Goal: Navigation & Orientation: Find specific page/section

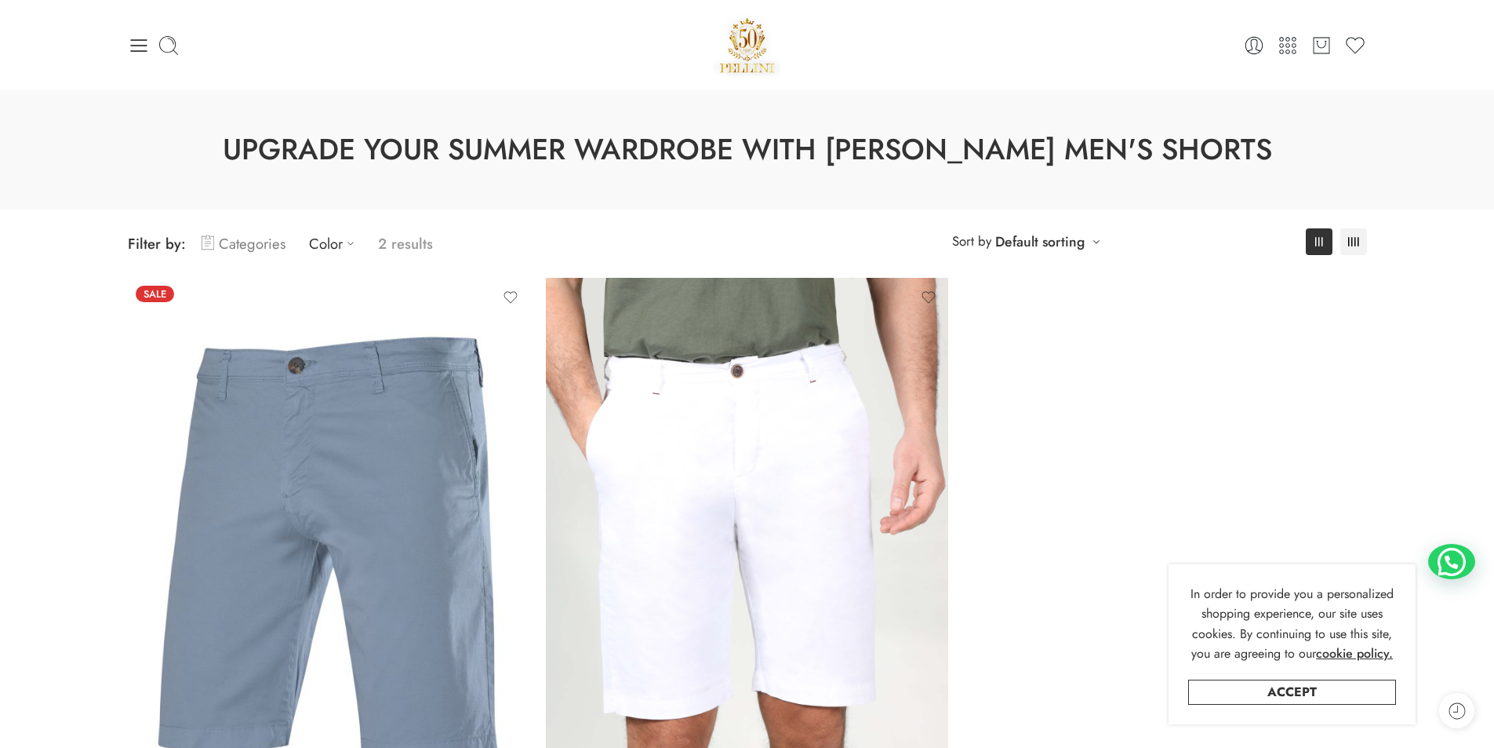
click at [262, 244] on link "Categories" at bounding box center [244, 243] width 84 height 37
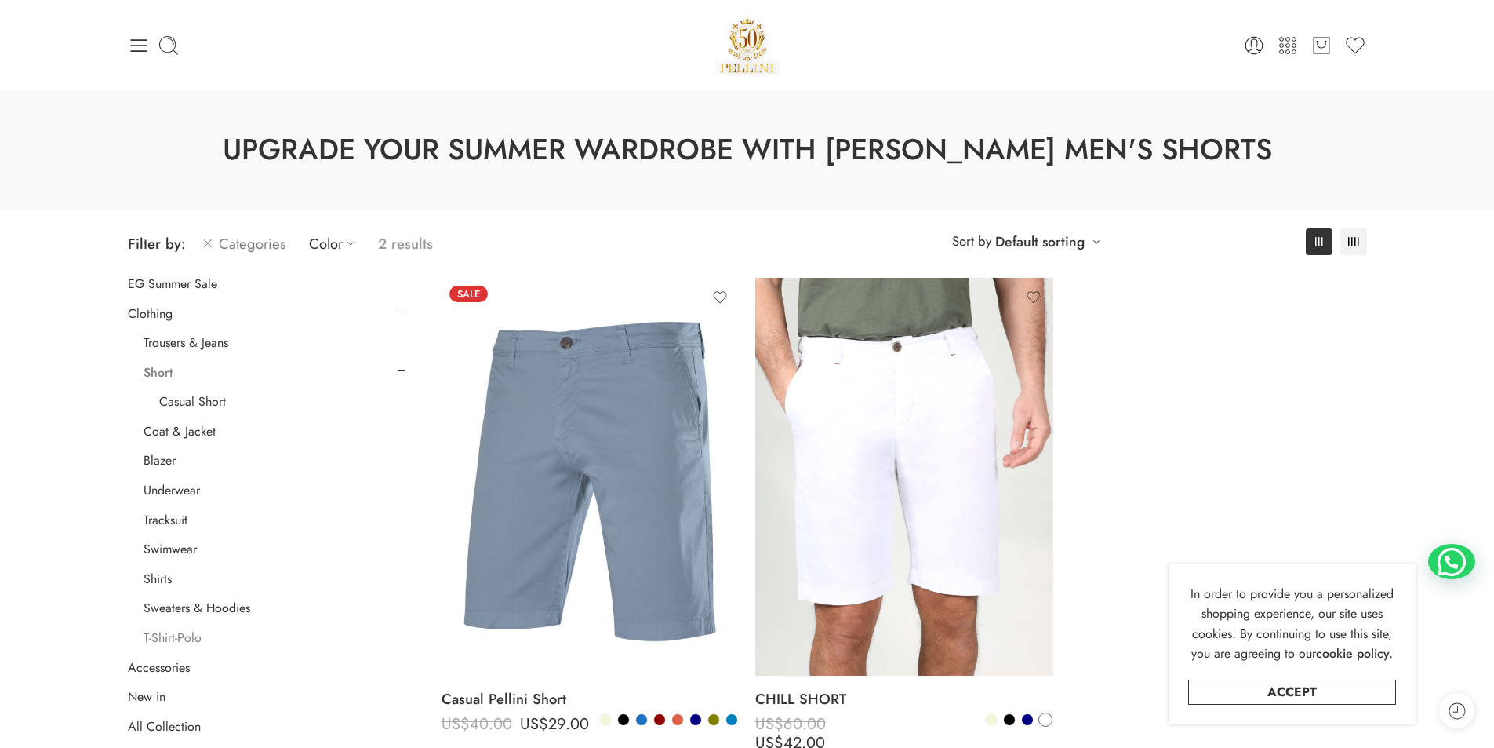
click at [184, 639] on link "T-Shirt-Polo" at bounding box center [173, 638] width 58 height 16
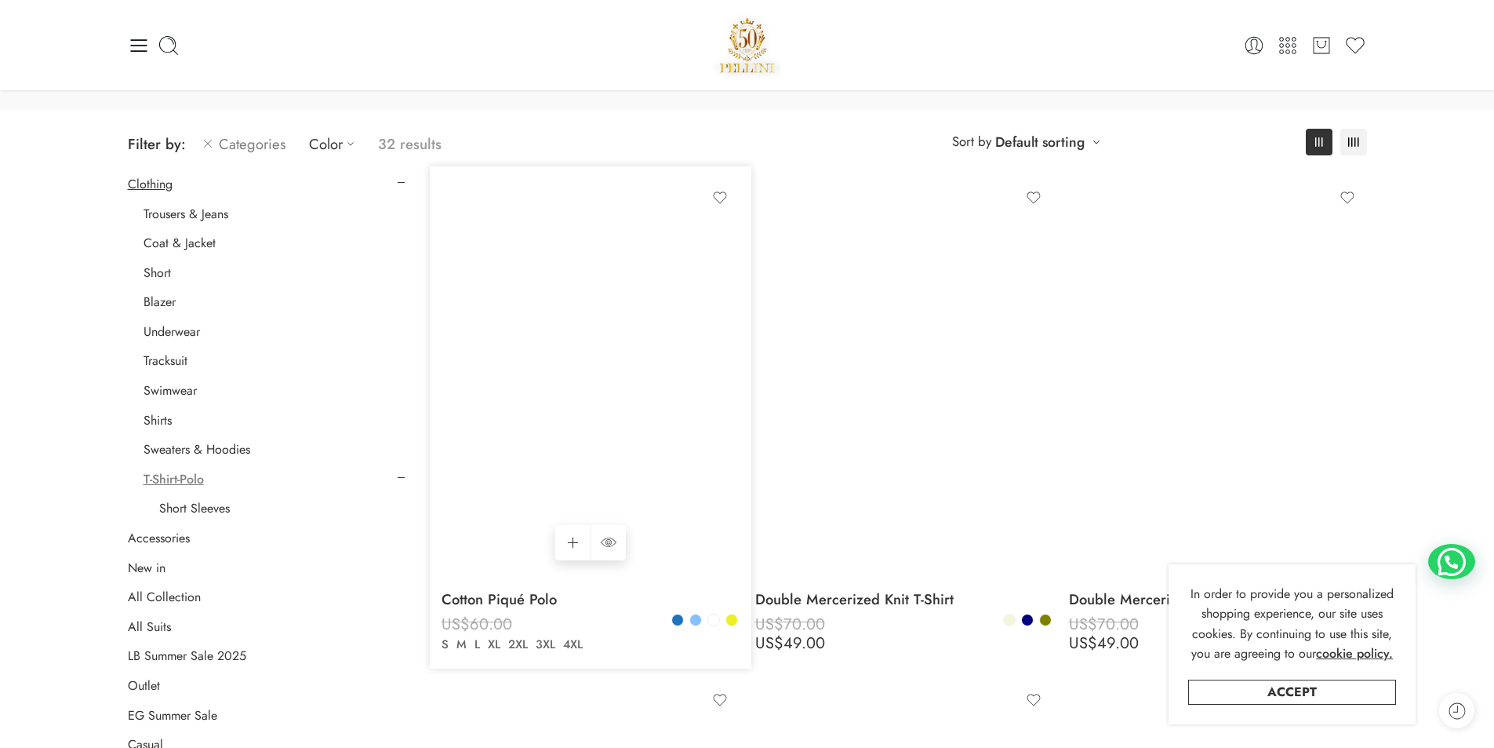
scroll to position [13, 0]
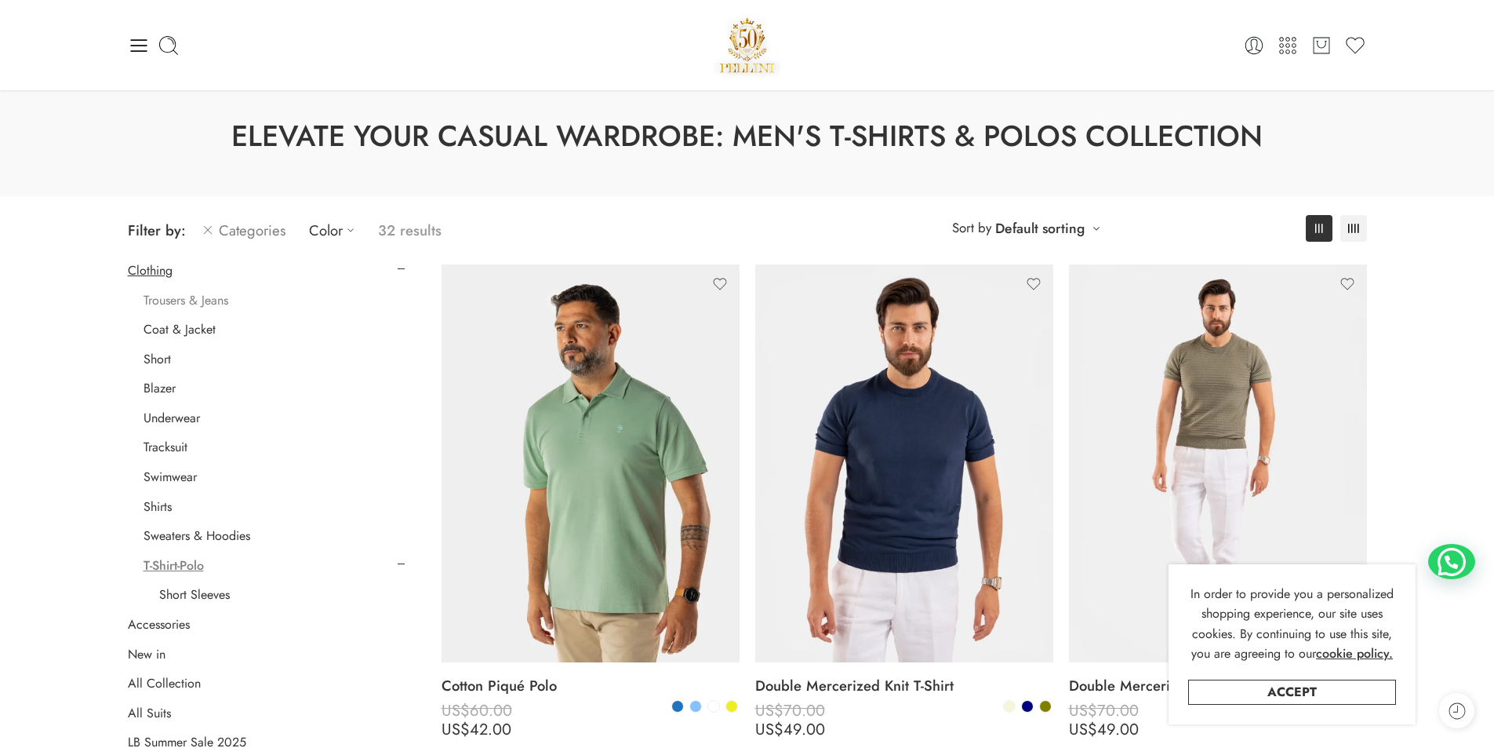
click at [206, 300] on link "Trousers & Jeans" at bounding box center [186, 301] width 85 height 16
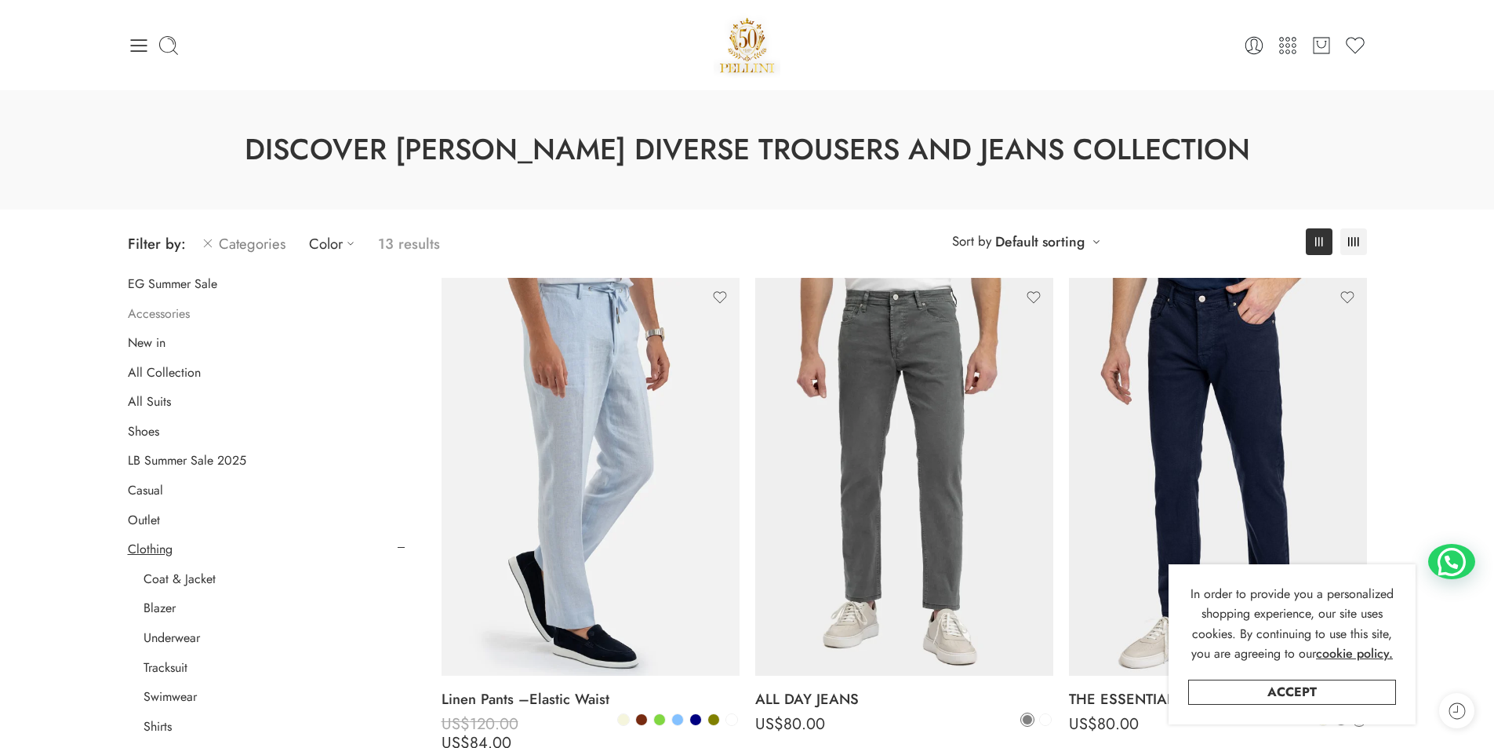
click at [151, 316] on link "Accessories" at bounding box center [159, 314] width 62 height 16
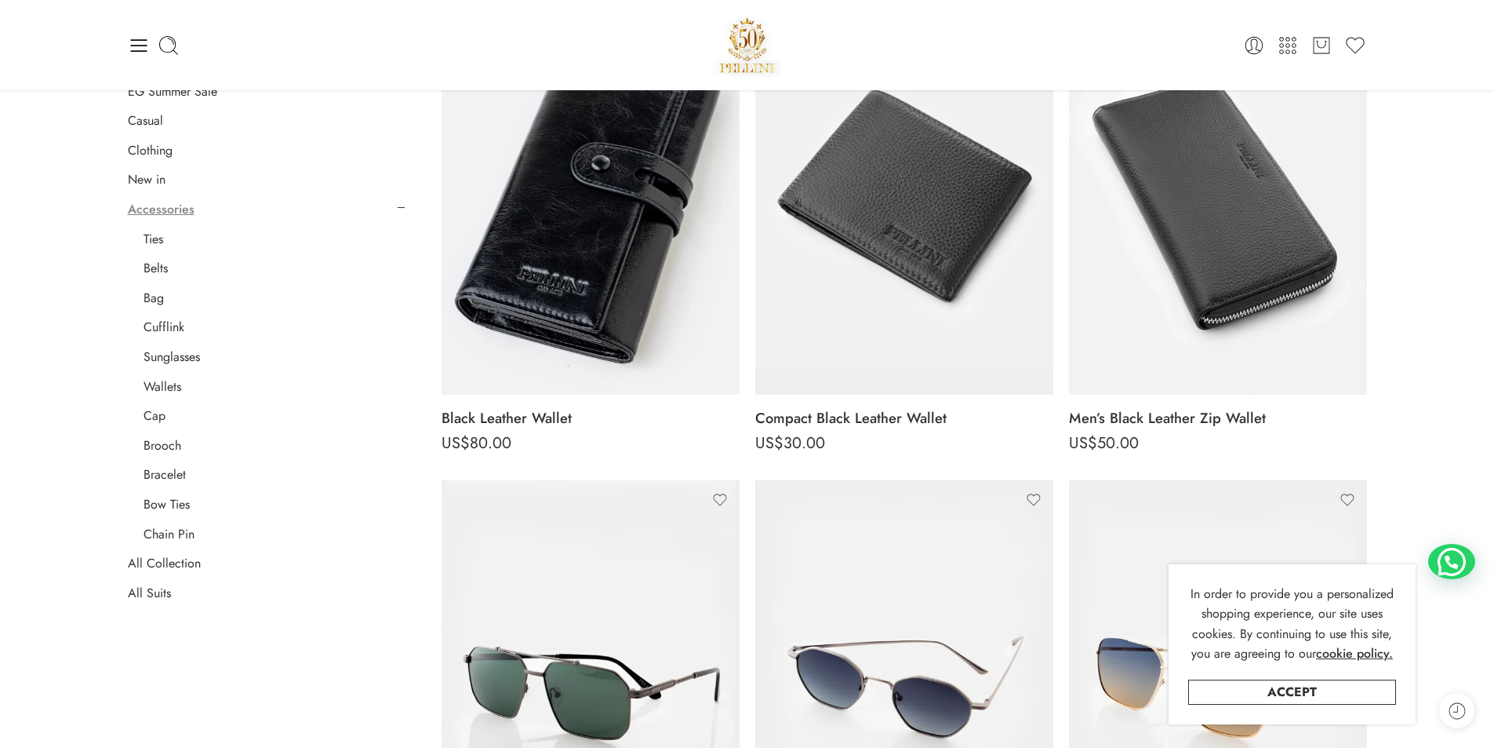
scroll to position [280, 0]
